Goal: Task Accomplishment & Management: Manage account settings

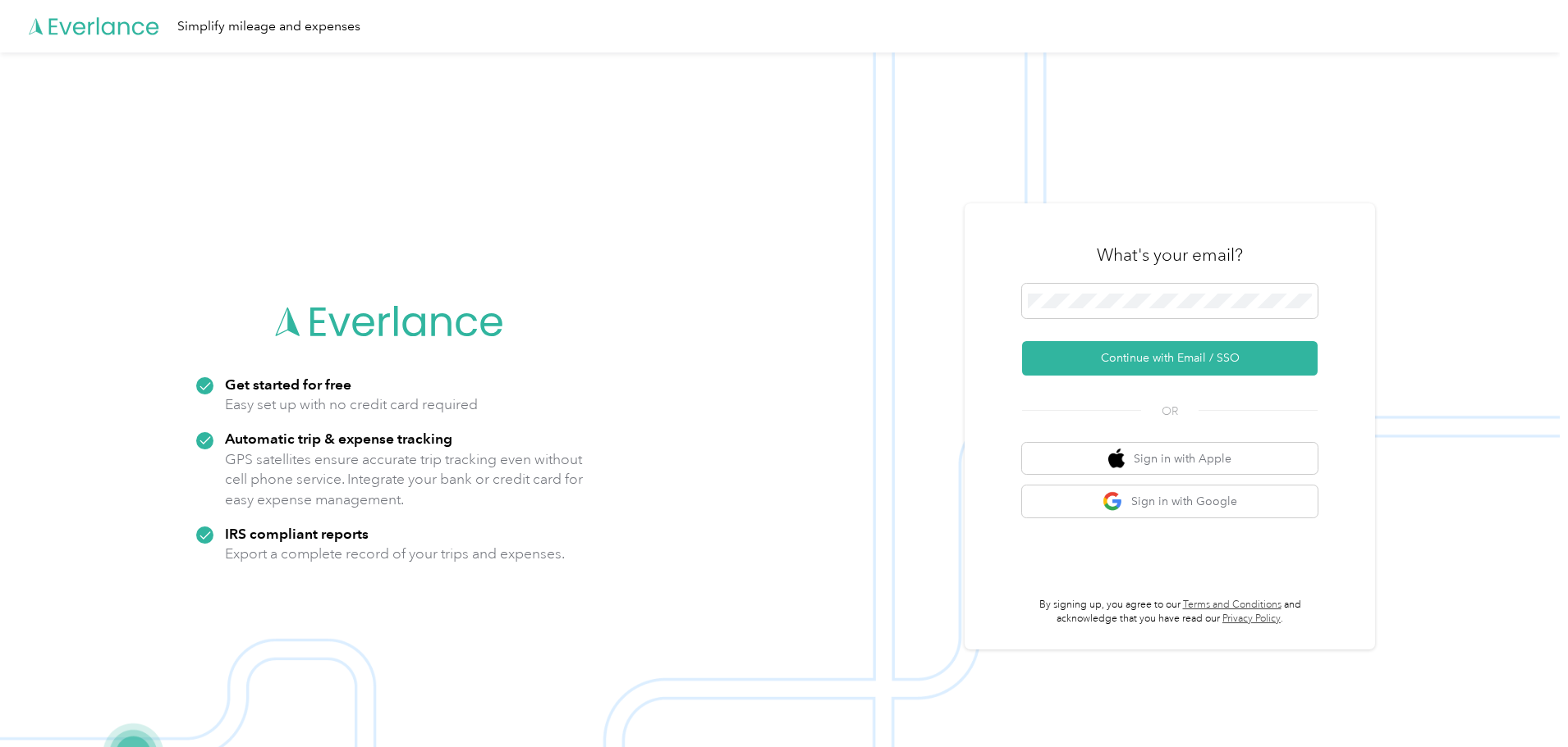
click at [1275, 172] on img at bounding box center [780, 426] width 1559 height 747
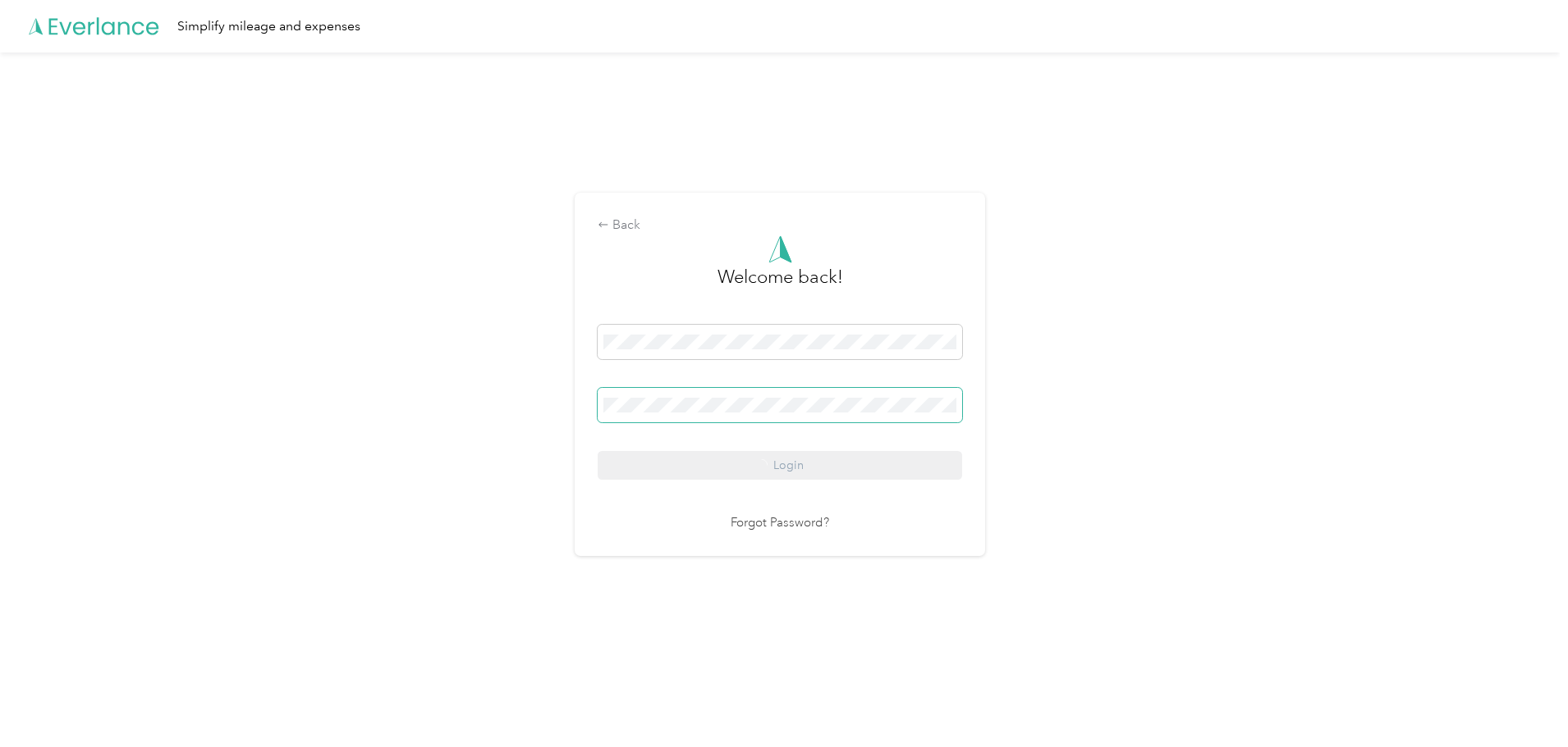
click at [956, 409] on nordpass-icon at bounding box center [956, 409] width 0 height 0
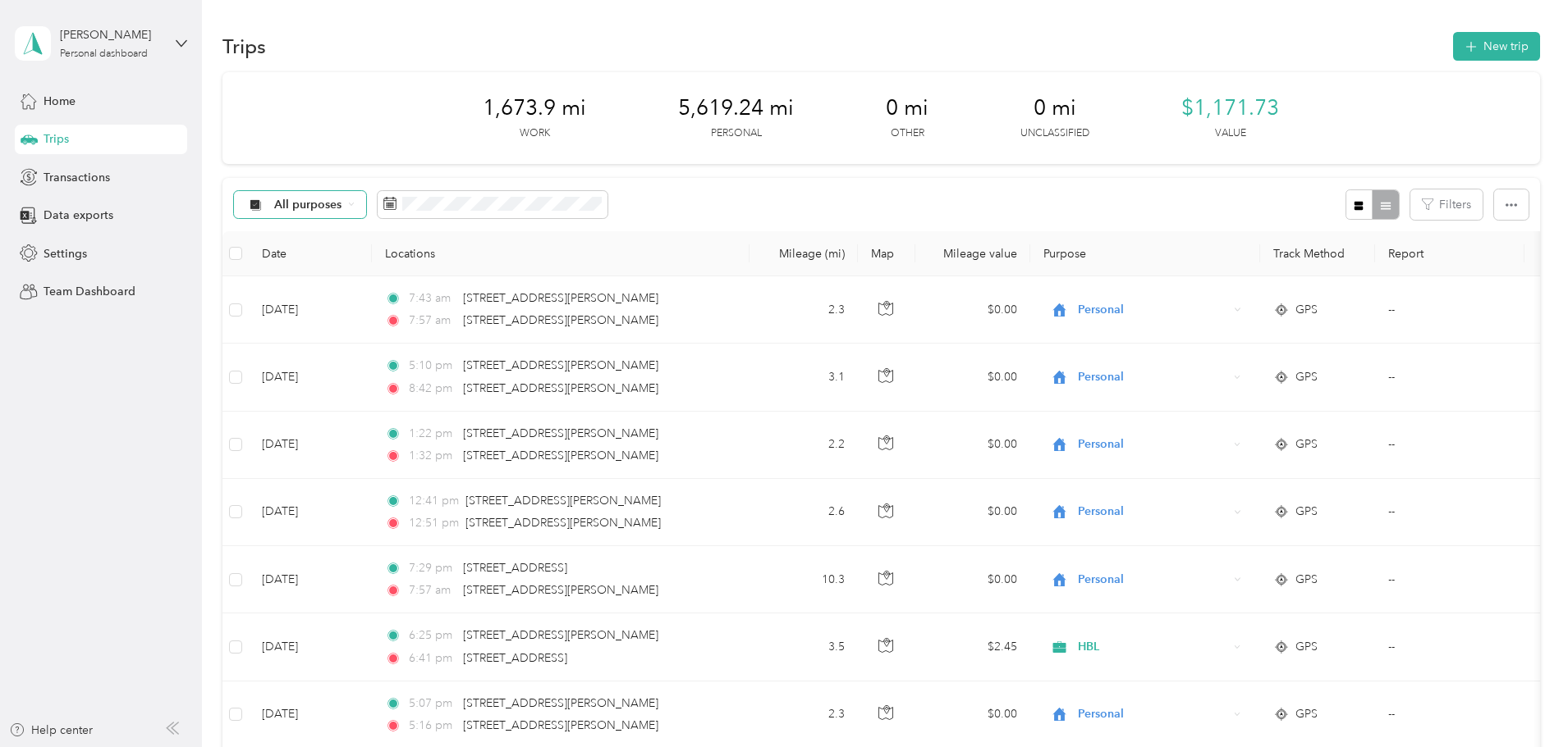
click at [342, 206] on span "All purposes" at bounding box center [308, 205] width 68 height 11
click at [394, 251] on li "Unclassified" at bounding box center [409, 263] width 132 height 29
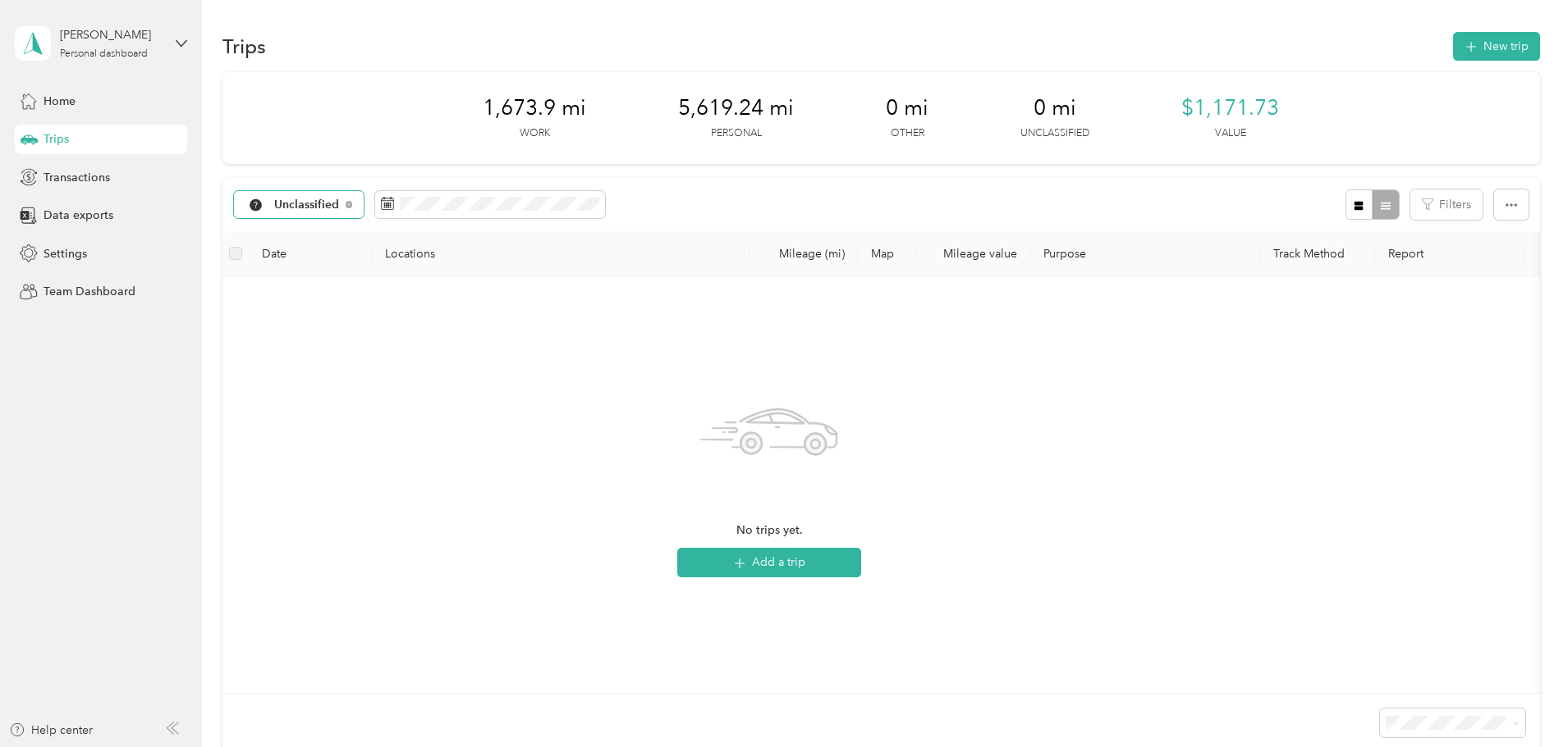
click at [364, 206] on div "Unclassified" at bounding box center [299, 204] width 131 height 28
click at [431, 232] on span "All purposes" at bounding box center [426, 234] width 85 height 17
